Goal: Task Accomplishment & Management: Manage account settings

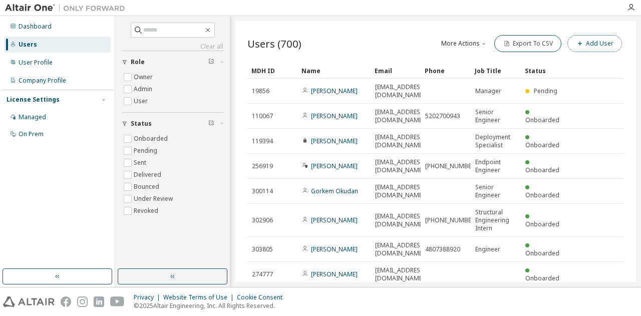
click at [584, 44] on button "Add User" at bounding box center [595, 43] width 55 height 17
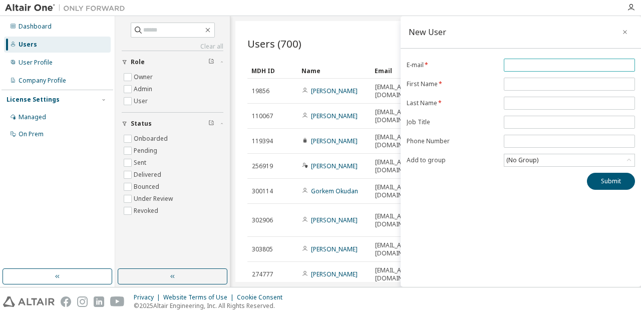
click at [568, 67] on input "email" at bounding box center [569, 65] width 126 height 8
type input "**********"
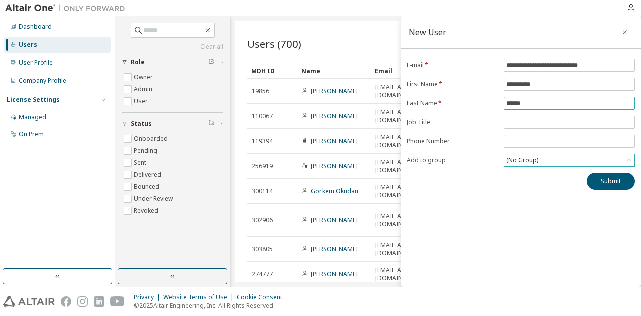
type input "******"
click at [543, 157] on div "(No Group)" at bounding box center [569, 160] width 130 height 12
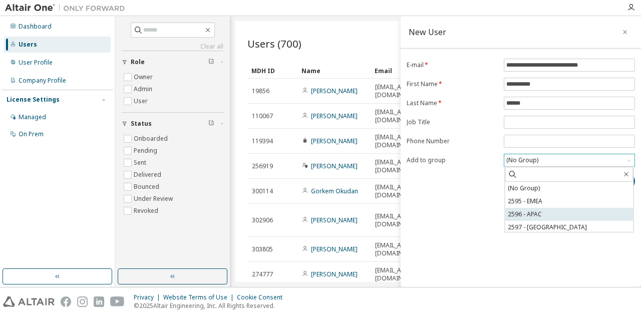
click at [532, 212] on li "2596 - APAC" at bounding box center [569, 214] width 128 height 13
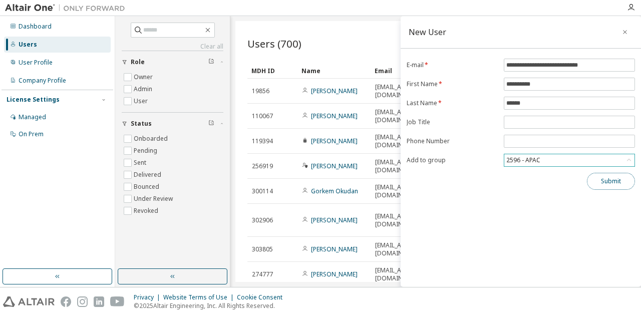
click at [607, 188] on button "Submit" at bounding box center [611, 181] width 48 height 17
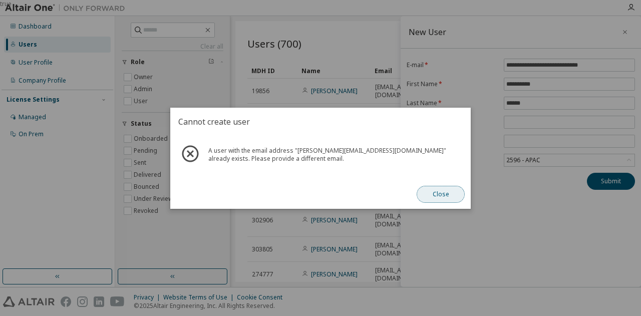
click at [435, 200] on button "Close" at bounding box center [441, 194] width 48 height 17
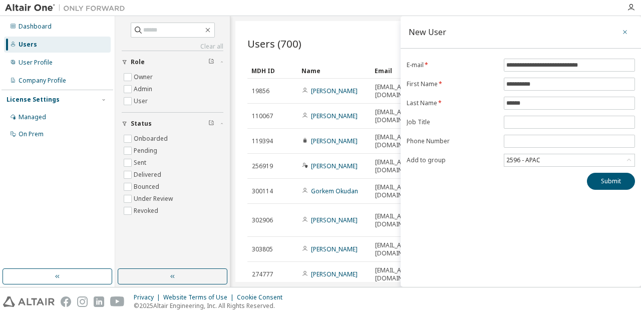
click at [626, 34] on icon "button" at bounding box center [625, 32] width 7 height 8
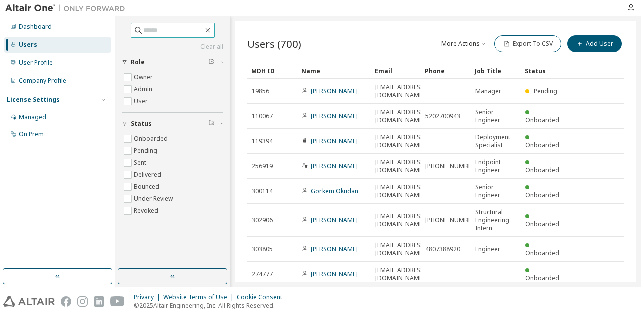
click at [173, 31] on input "text" at bounding box center [173, 30] width 60 height 10
type input "*******"
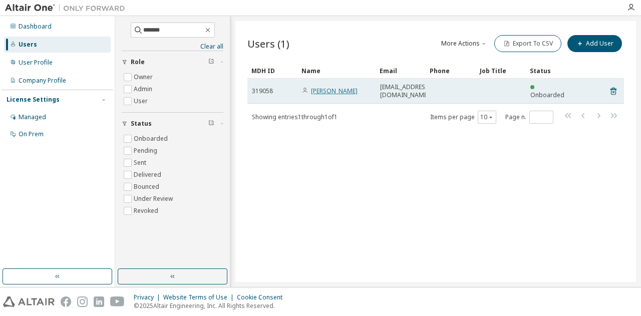
click at [325, 87] on link "Raghavender Banuru" at bounding box center [334, 91] width 47 height 9
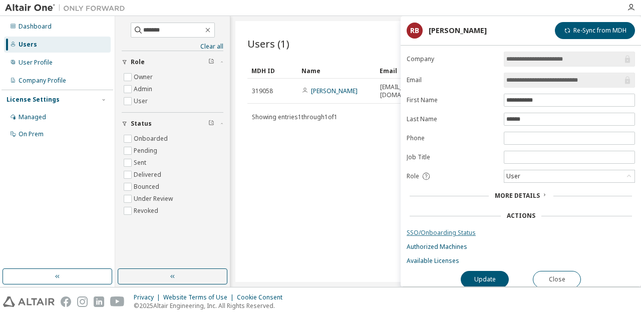
click at [456, 231] on link "SSO/Onboarding Status" at bounding box center [521, 233] width 228 height 8
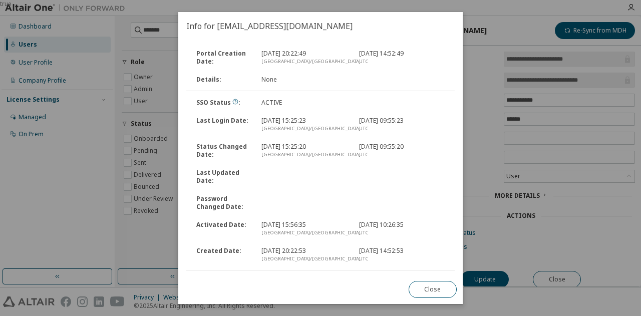
scroll to position [52, 0]
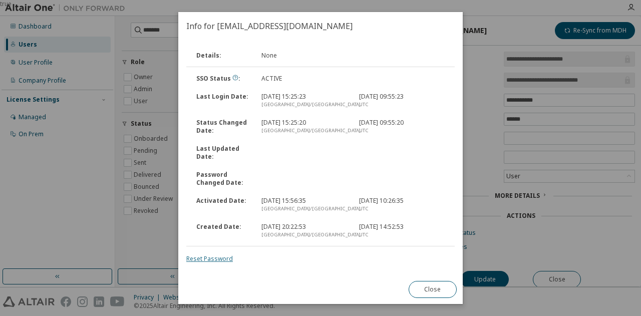
click at [211, 257] on link "Reset Password" at bounding box center [209, 258] width 47 height 9
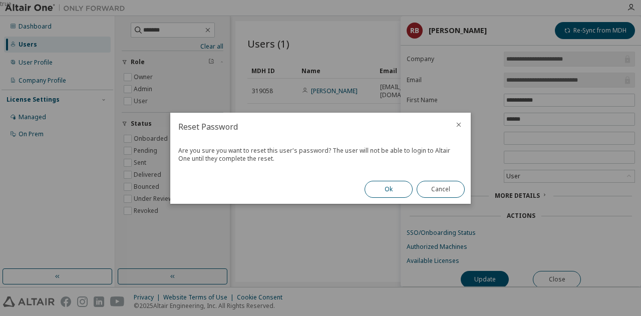
click at [388, 185] on button "Ok" at bounding box center [389, 189] width 48 height 17
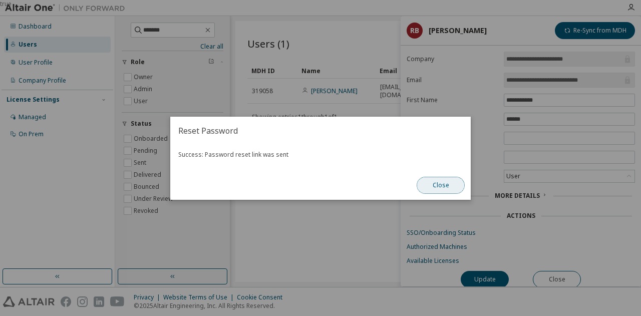
click at [429, 181] on button "Close" at bounding box center [441, 185] width 48 height 17
